Goal: Task Accomplishment & Management: Manage account settings

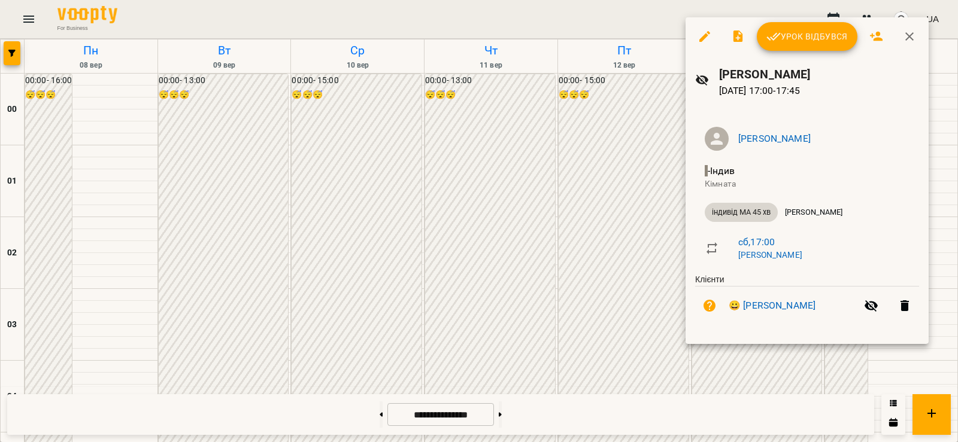
scroll to position [977, 0]
click at [777, 39] on icon "button" at bounding box center [773, 36] width 14 height 14
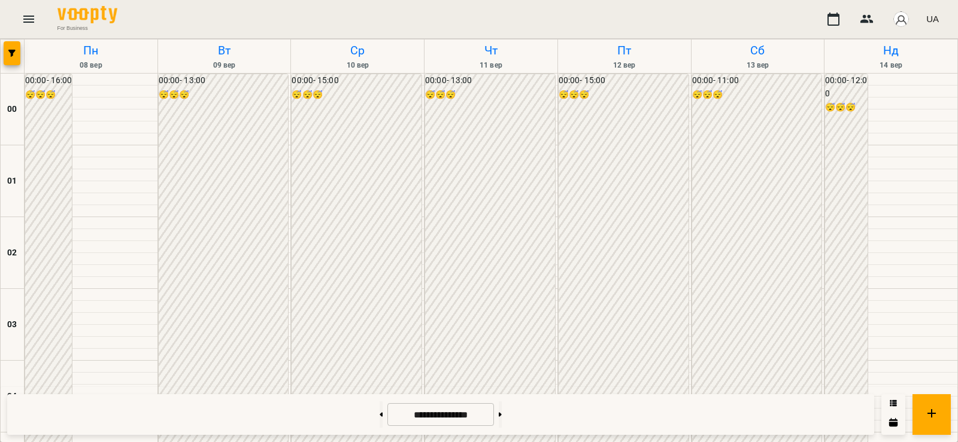
scroll to position [1257, 0]
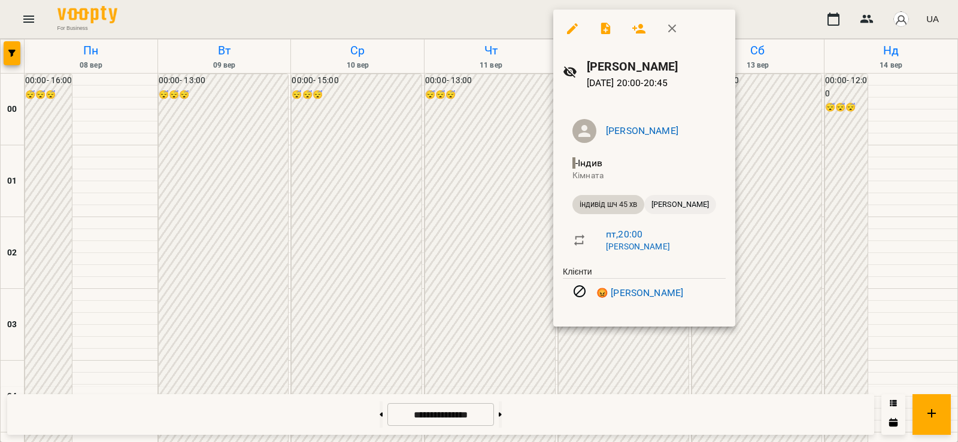
click at [667, 206] on span "[PERSON_NAME]" at bounding box center [680, 204] width 72 height 11
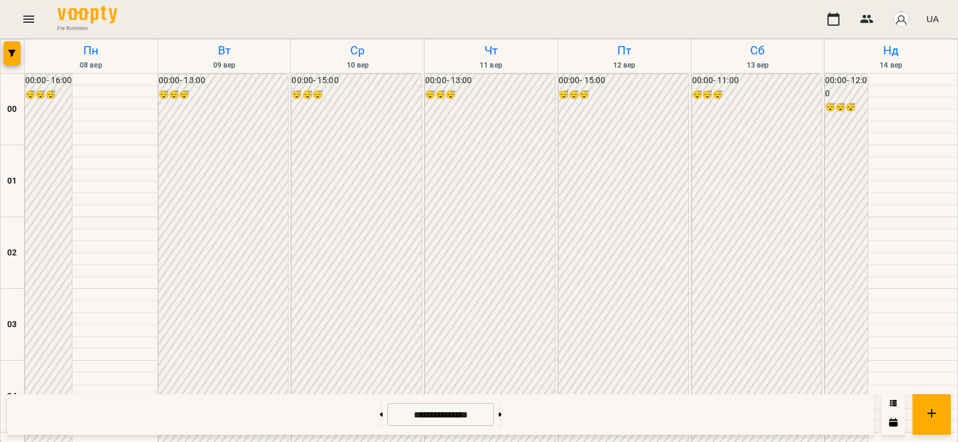
scroll to position [1257, 0]
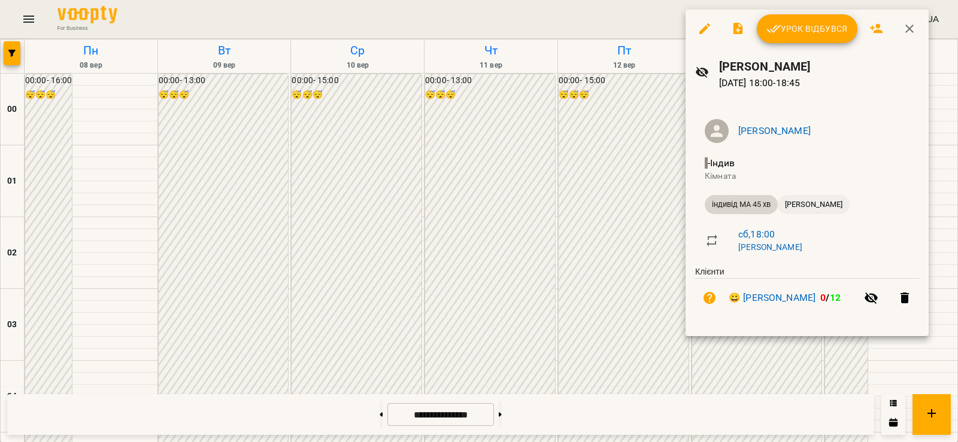
click at [800, 204] on span "[PERSON_NAME]" at bounding box center [814, 204] width 72 height 11
